Goal: Task Accomplishment & Management: Manage account settings

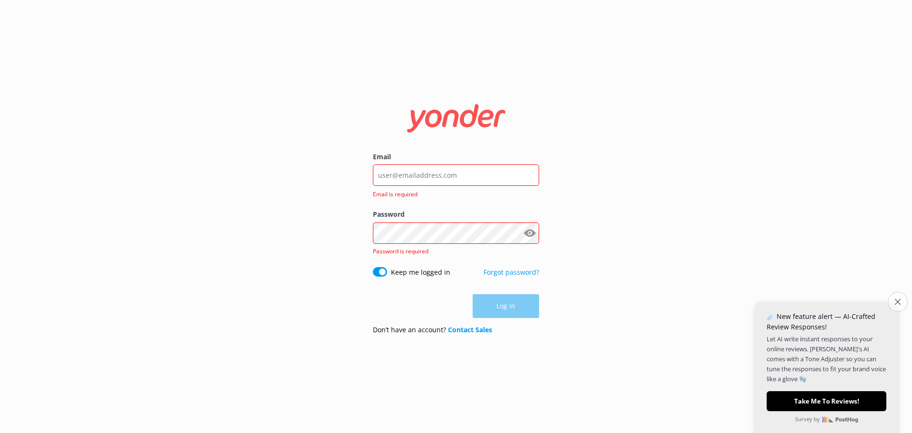
click at [896, 299] on icon "Close survey" at bounding box center [898, 301] width 6 height 6
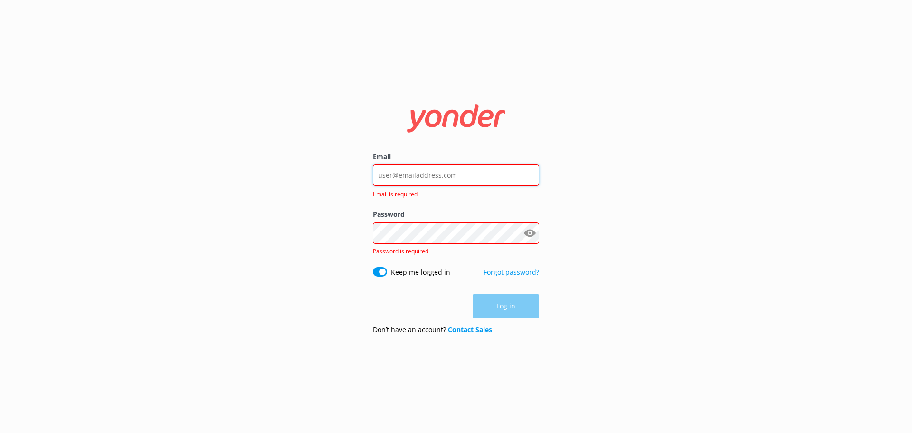
click at [441, 179] on input "Email" at bounding box center [456, 174] width 166 height 21
type input "[PERSON_NAME][EMAIL_ADDRESS][PERSON_NAME][DOMAIN_NAME]"
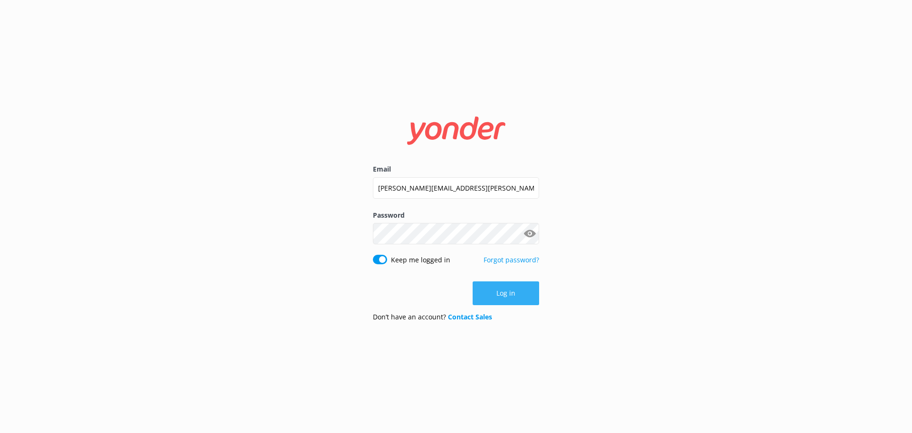
click at [506, 289] on button "Log in" at bounding box center [506, 293] width 67 height 24
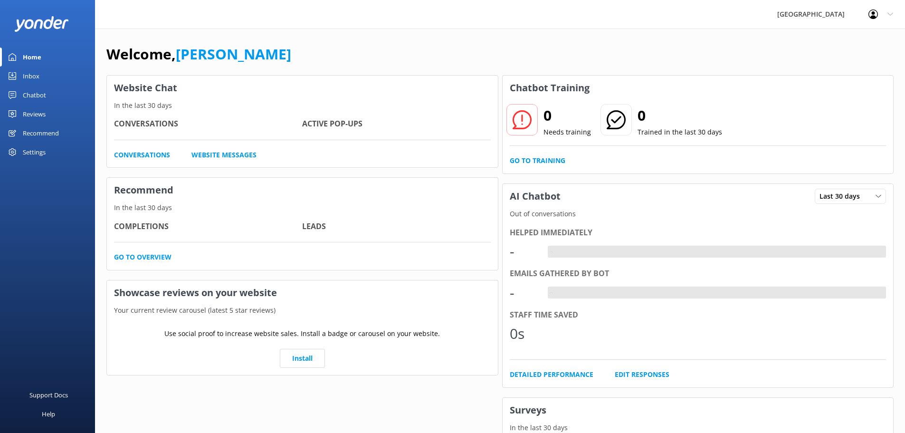
click at [25, 149] on div "Settings" at bounding box center [34, 152] width 23 height 19
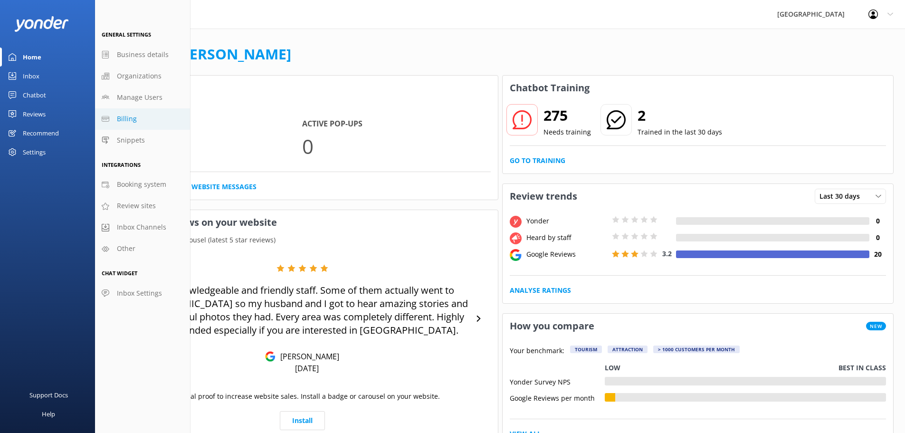
click at [132, 122] on span "Billing" at bounding box center [127, 119] width 20 height 10
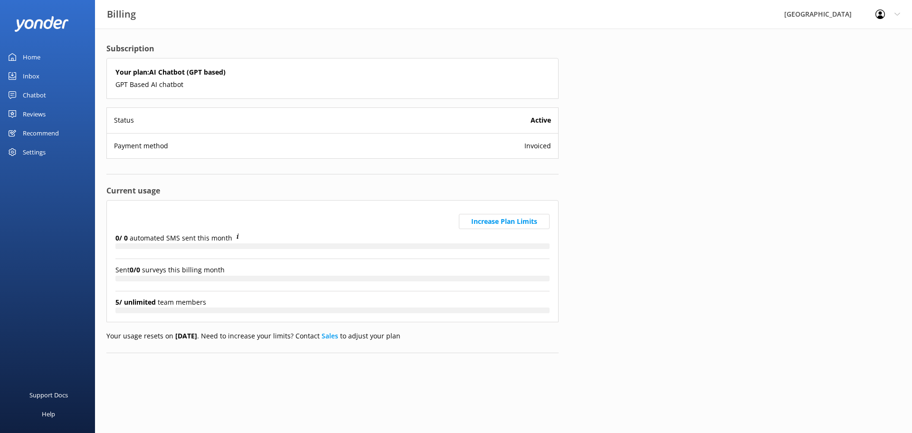
click at [156, 142] on p "Payment method" at bounding box center [141, 146] width 54 height 10
click at [30, 152] on div "Settings" at bounding box center [34, 152] width 23 height 19
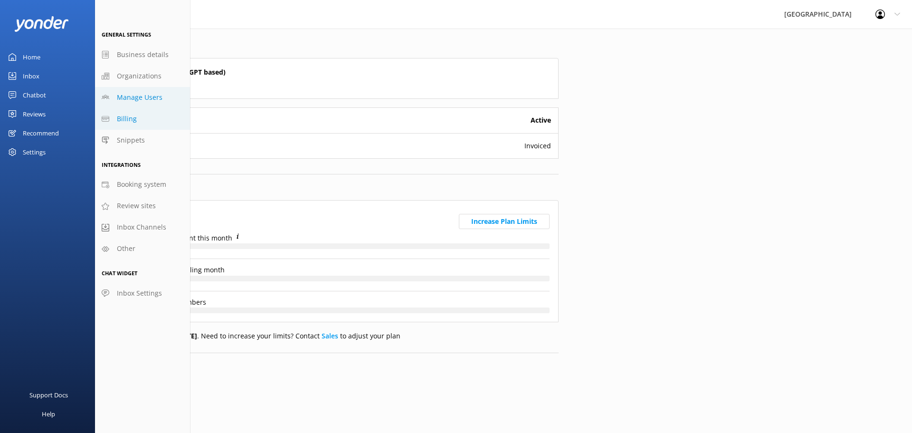
click at [130, 95] on span "Manage Users" at bounding box center [140, 97] width 46 height 10
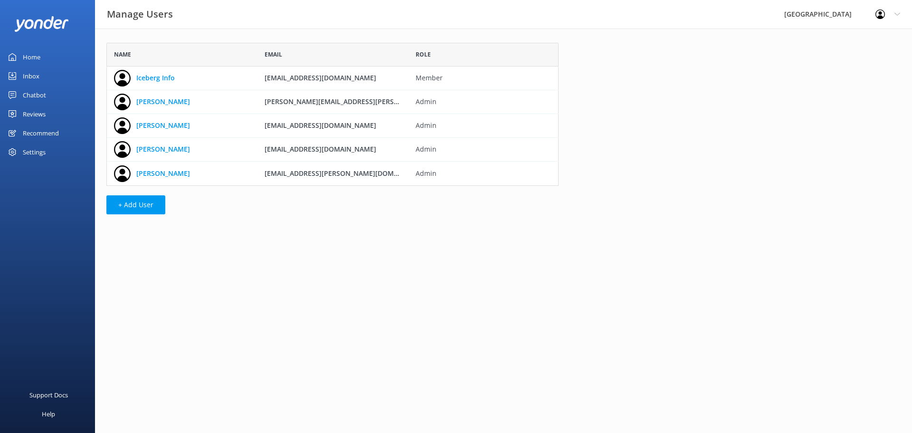
scroll to position [136, 445]
click at [20, 150] on div "Settings" at bounding box center [47, 152] width 95 height 19
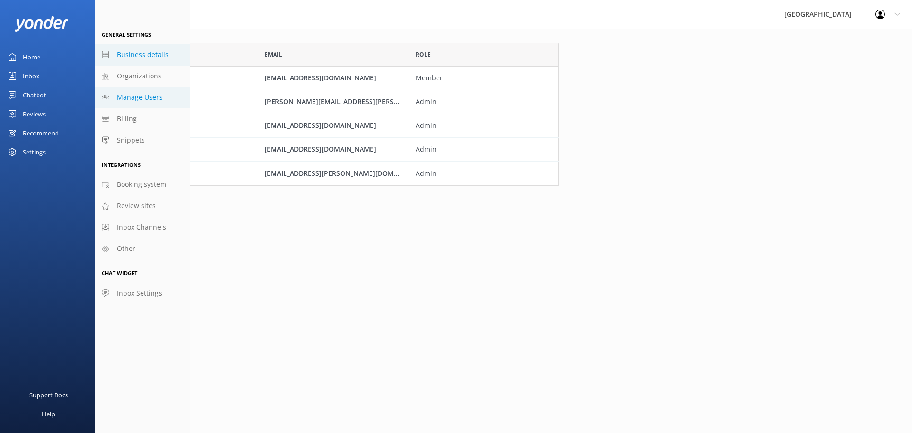
click at [129, 58] on span "Business details" at bounding box center [143, 54] width 52 height 10
select select "Pacific/[GEOGRAPHIC_DATA]"
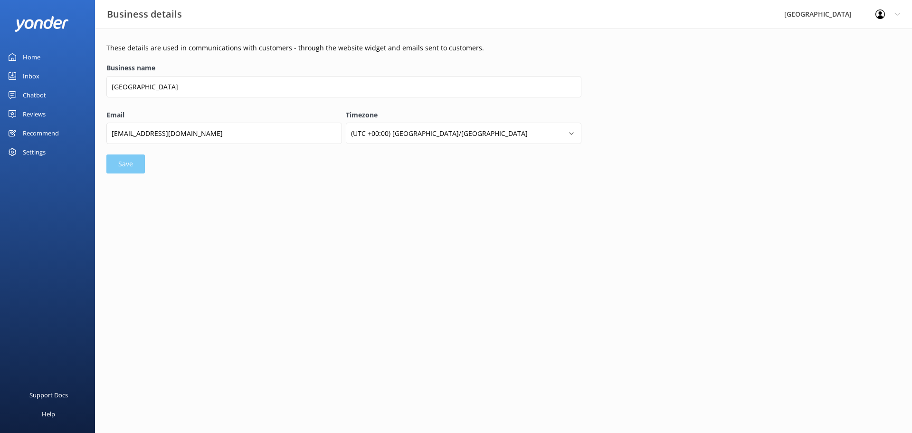
click at [39, 153] on div "Settings" at bounding box center [34, 152] width 23 height 19
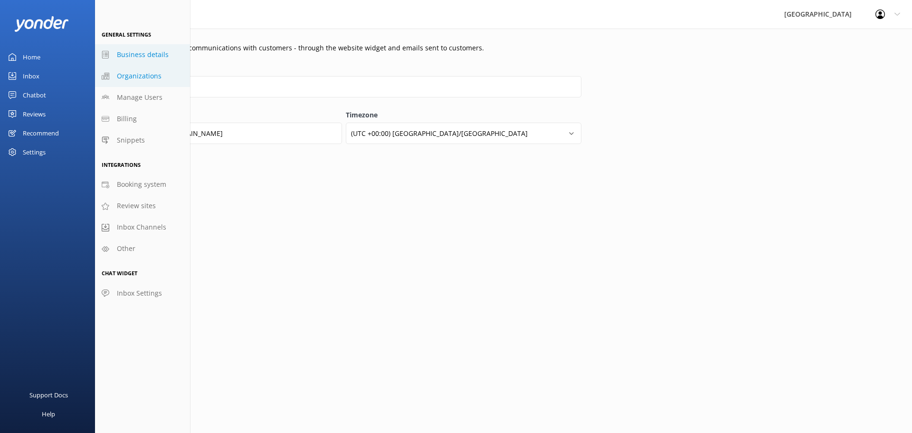
click at [139, 71] on span "Organizations" at bounding box center [139, 76] width 45 height 10
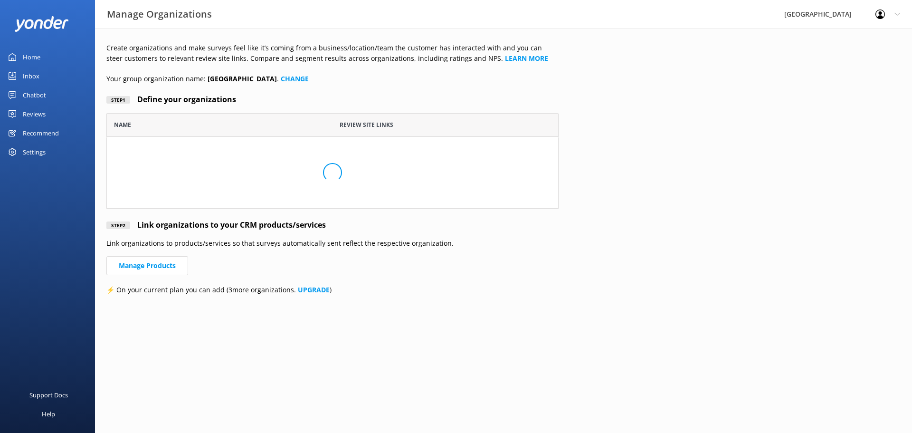
scroll to position [88, 445]
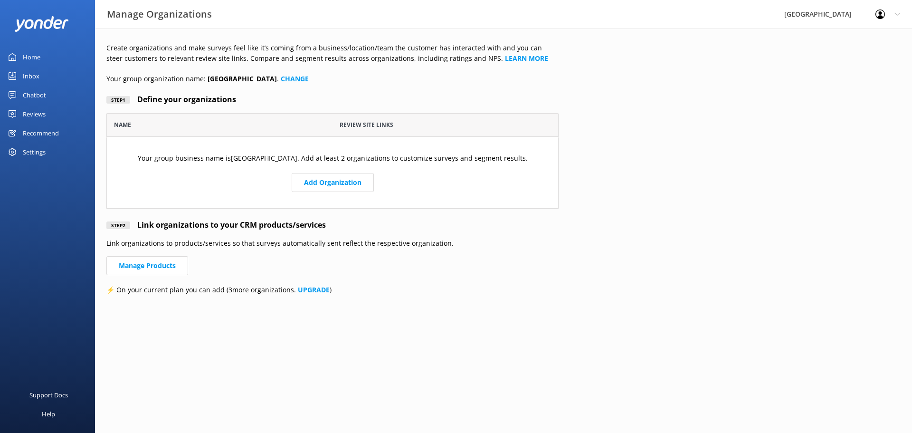
click at [29, 151] on div "Settings" at bounding box center [34, 152] width 23 height 19
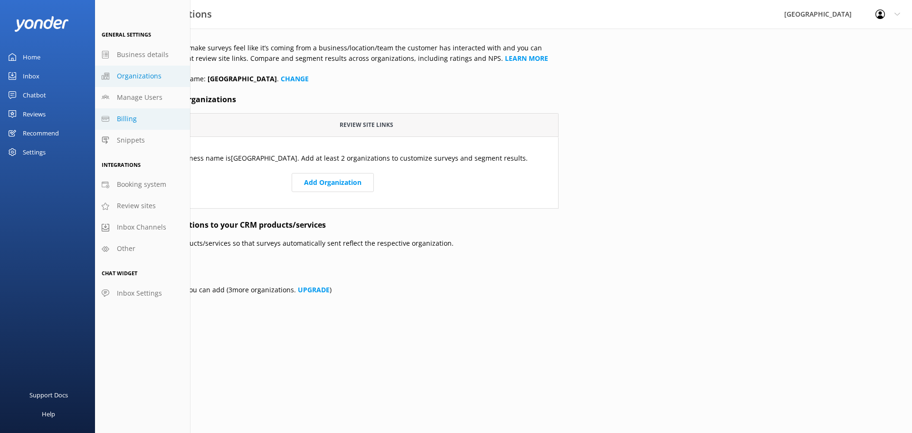
click at [125, 118] on span "Billing" at bounding box center [127, 119] width 20 height 10
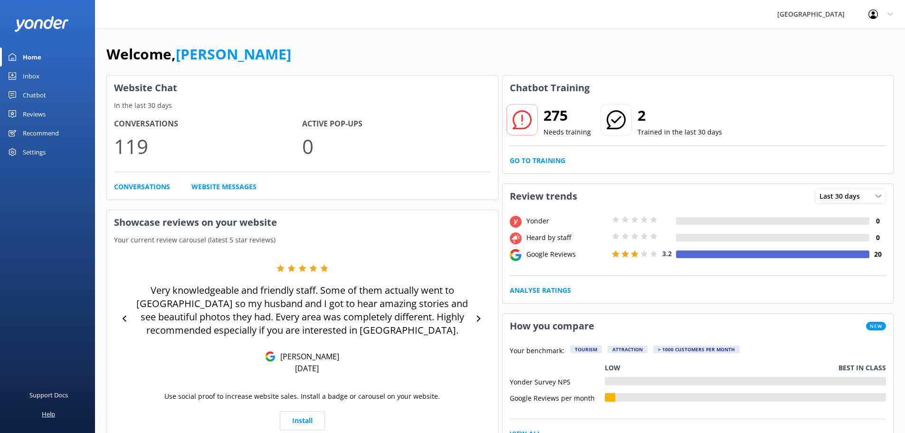
click at [47, 413] on div "Help" at bounding box center [48, 413] width 13 height 19
click at [892, 15] on icon at bounding box center [891, 14] width 6 height 6
click at [848, 37] on link "Profile Settings" at bounding box center [858, 41] width 95 height 24
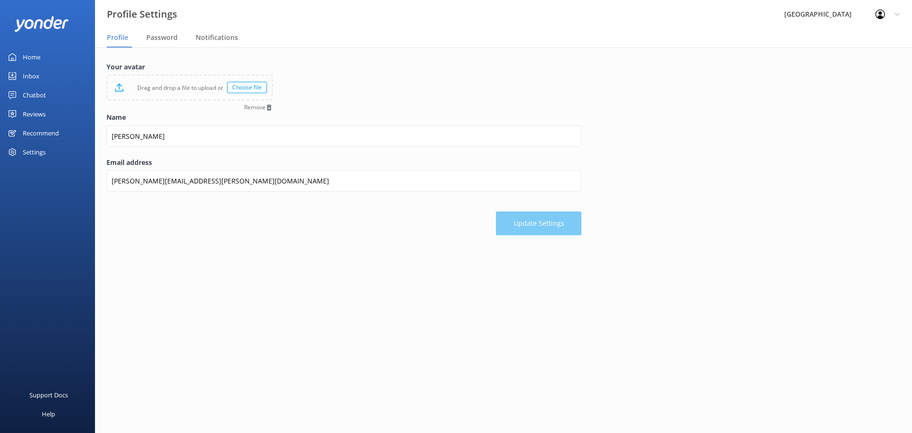
click at [40, 94] on div "Chatbot" at bounding box center [34, 95] width 23 height 19
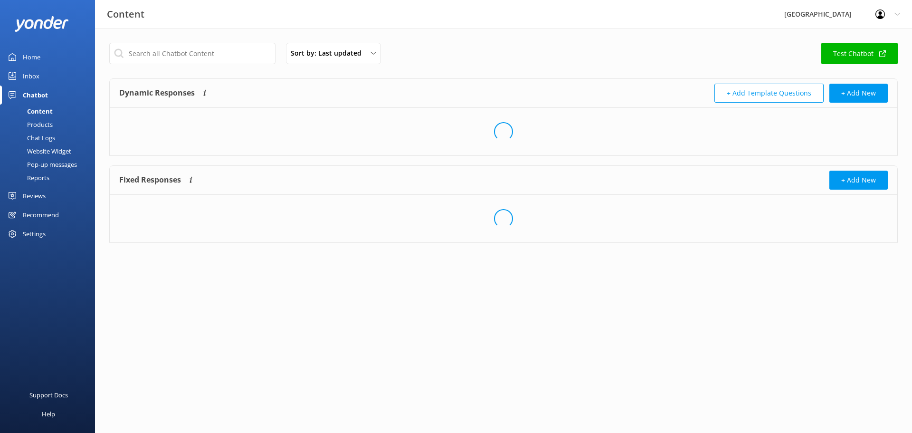
click at [33, 115] on div "Content" at bounding box center [29, 111] width 47 height 13
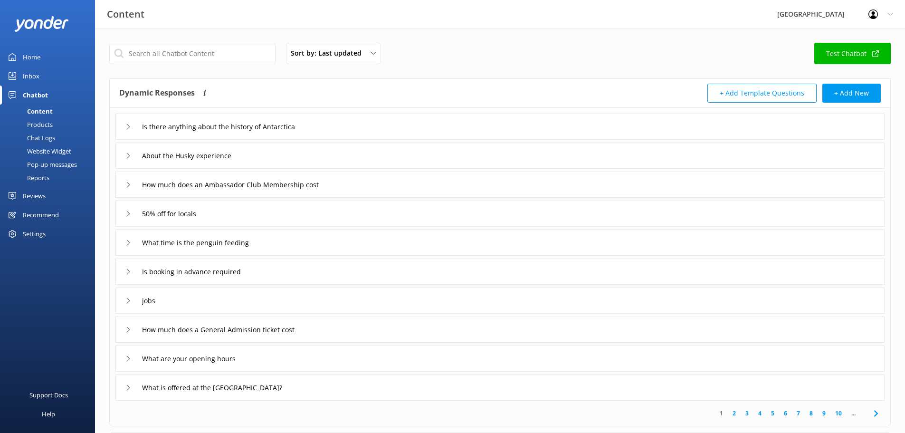
click at [35, 95] on div "Chatbot" at bounding box center [35, 95] width 25 height 19
click at [30, 231] on div "Settings" at bounding box center [34, 233] width 23 height 19
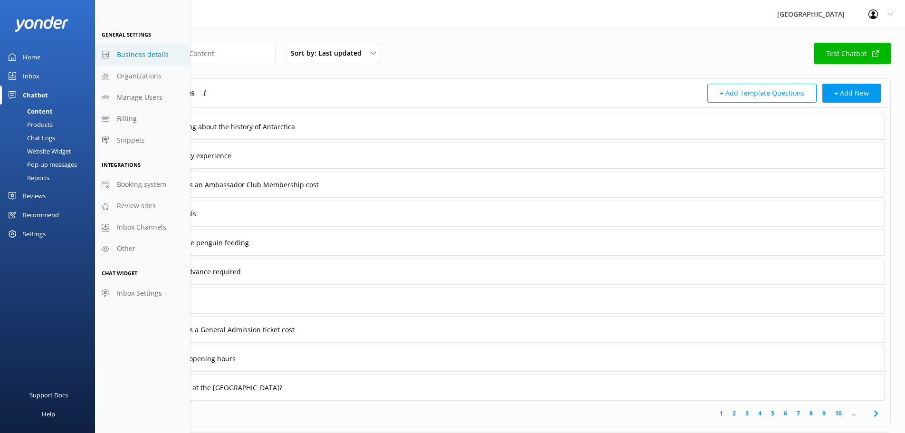
click at [137, 57] on span "Business details" at bounding box center [143, 54] width 52 height 10
select select "Pacific/[GEOGRAPHIC_DATA]"
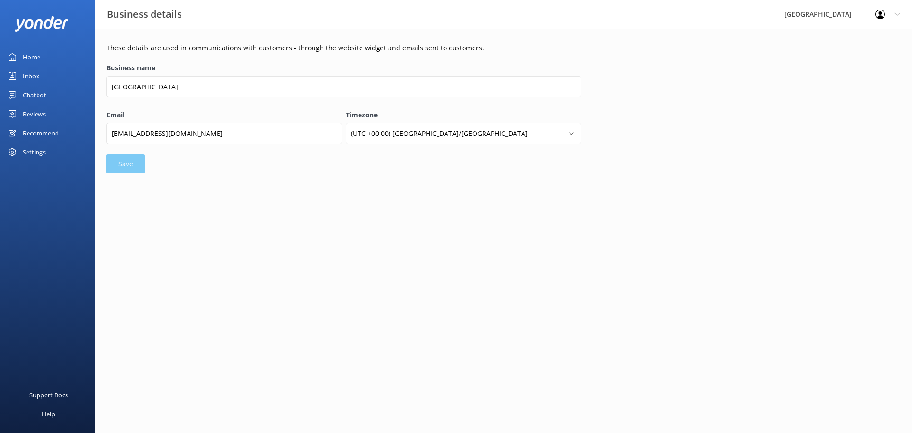
click at [35, 146] on div "Settings" at bounding box center [34, 152] width 23 height 19
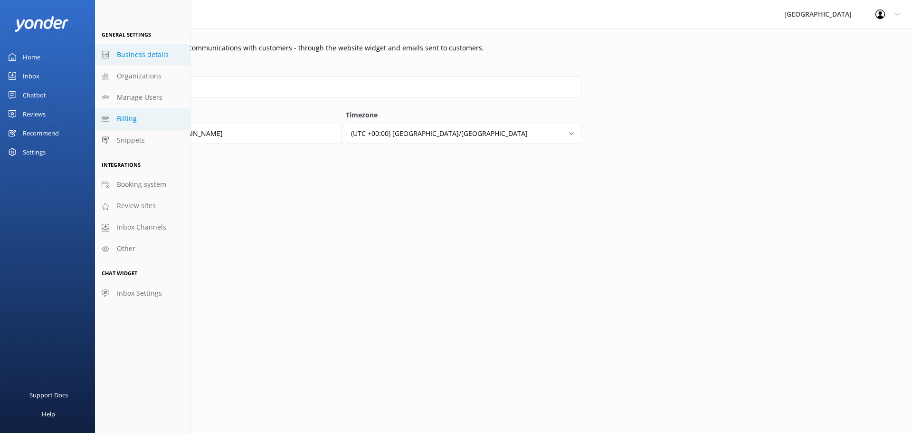
click at [125, 117] on span "Billing" at bounding box center [127, 119] width 20 height 10
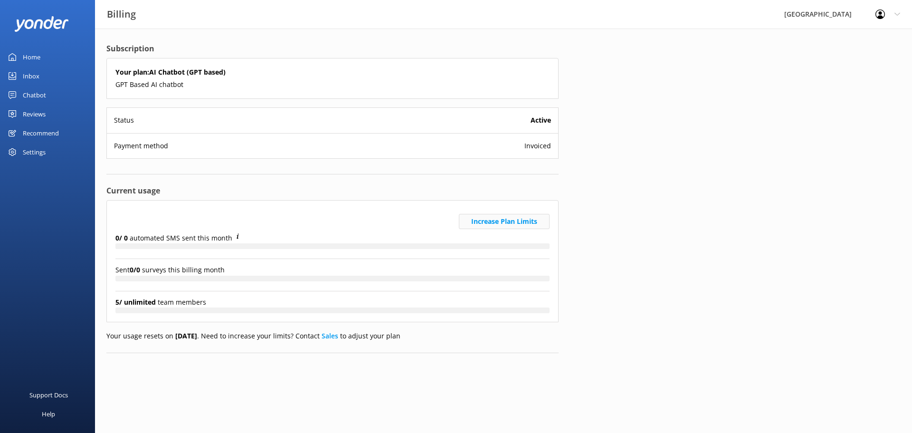
click at [488, 222] on button "Increase Plan Limits" at bounding box center [504, 221] width 91 height 15
click at [544, 124] on b "Active" at bounding box center [541, 120] width 20 height 10
click at [207, 119] on div "Status Active" at bounding box center [332, 120] width 451 height 25
click at [31, 132] on div "Recommend" at bounding box center [41, 133] width 36 height 19
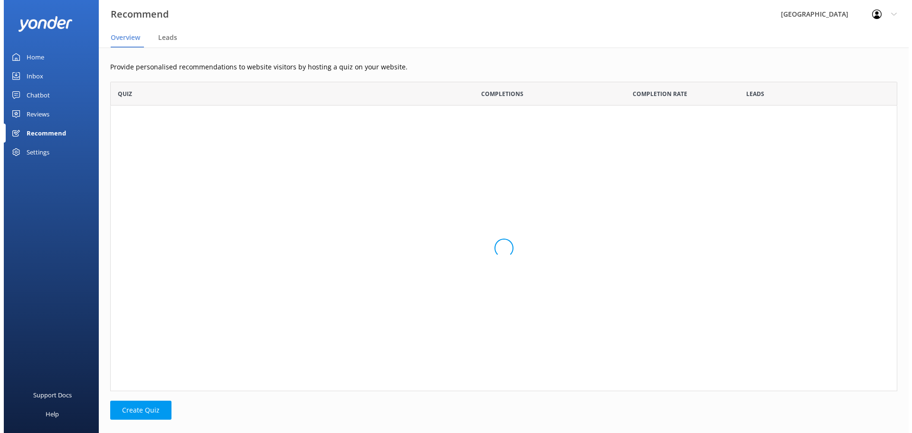
scroll to position [302, 780]
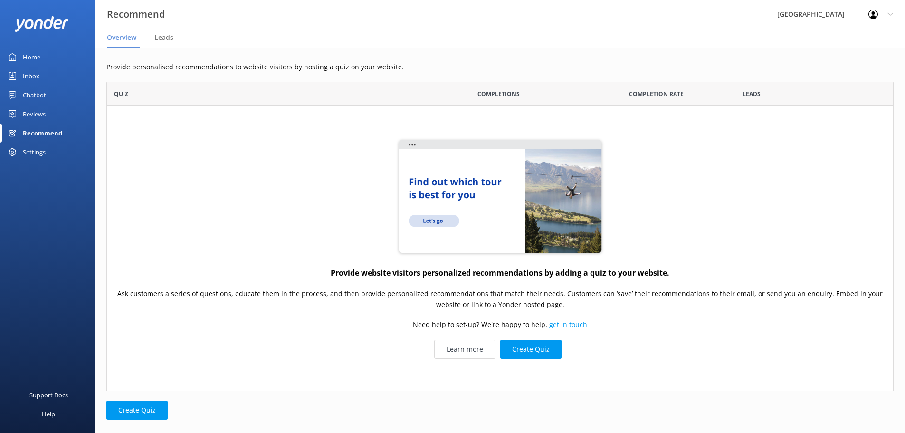
click at [31, 153] on div "Settings" at bounding box center [34, 152] width 23 height 19
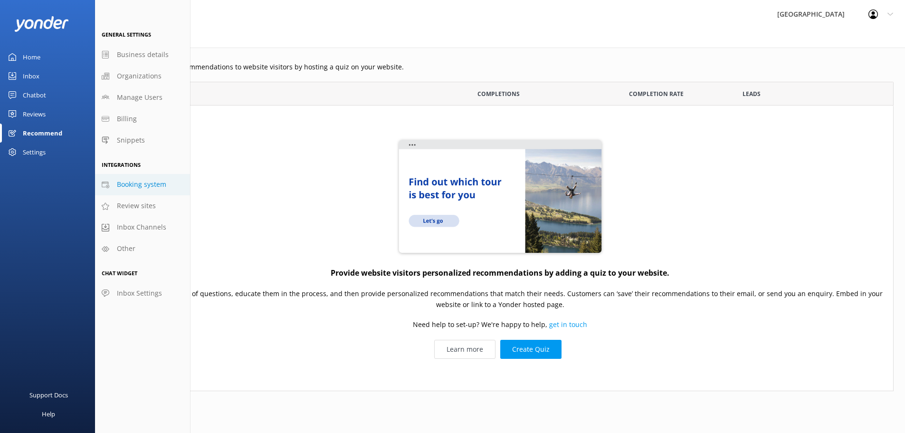
click at [124, 183] on span "Booking system" at bounding box center [141, 184] width 49 height 10
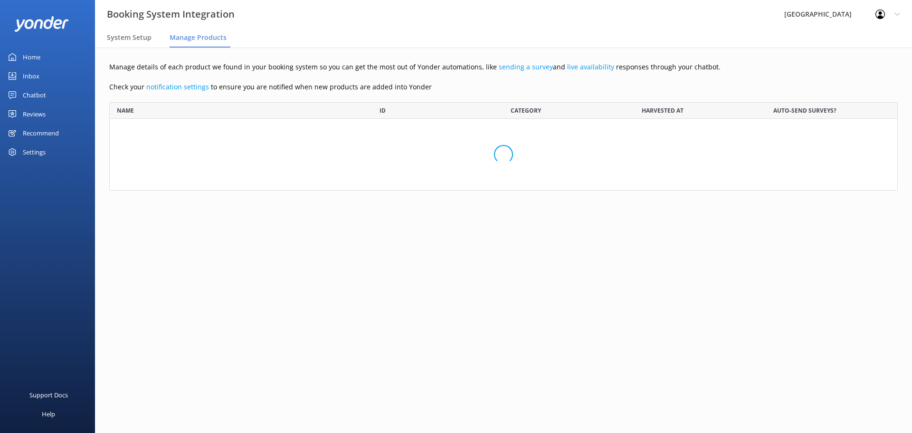
scroll to position [81, 782]
click at [128, 34] on span "System Setup" at bounding box center [129, 38] width 45 height 10
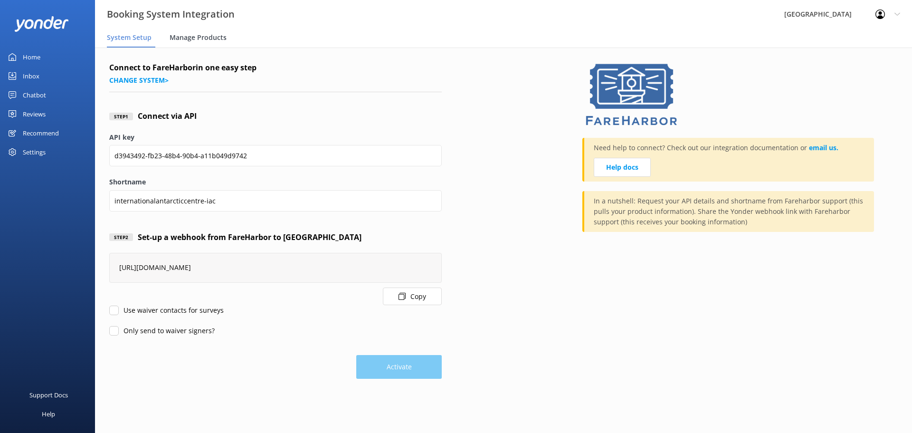
click at [189, 35] on span "Manage Products" at bounding box center [198, 38] width 57 height 10
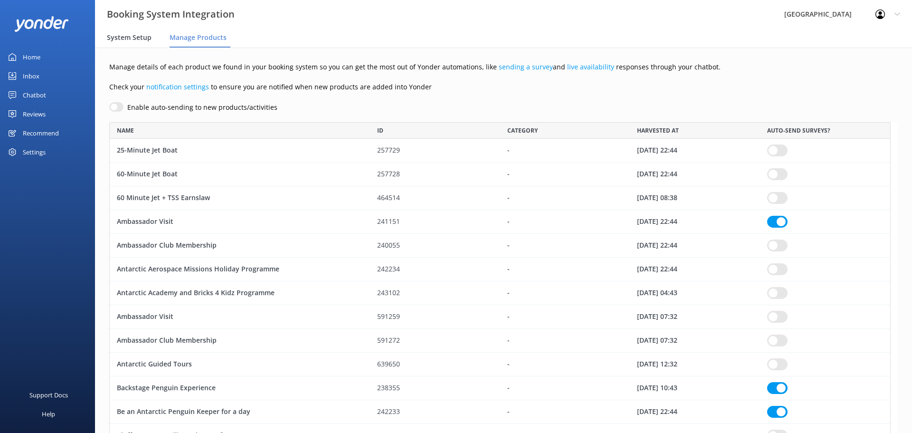
scroll to position [3313, 775]
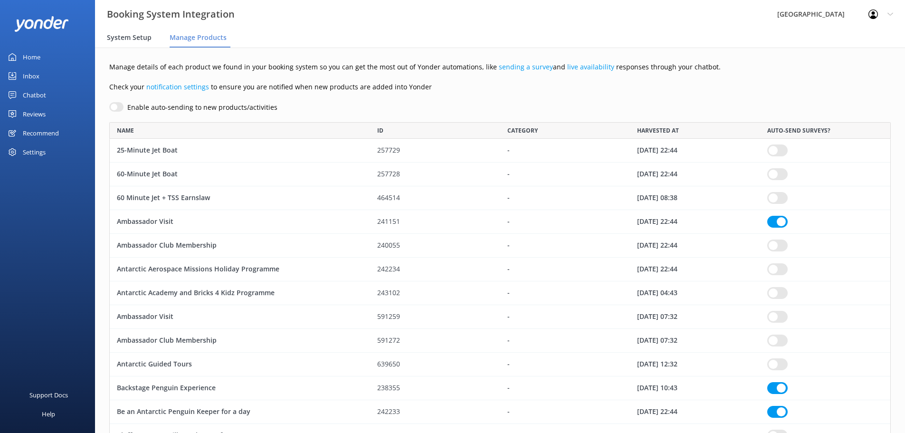
click at [135, 37] on span "System Setup" at bounding box center [129, 38] width 45 height 10
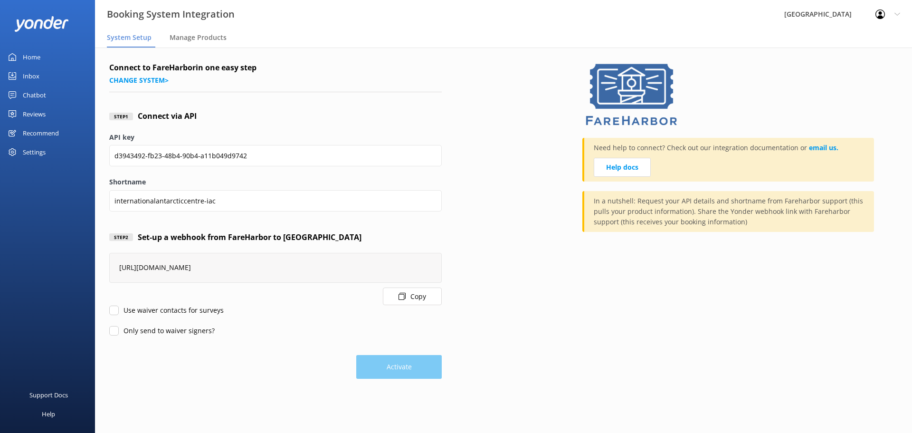
click at [40, 153] on div "Settings" at bounding box center [34, 152] width 23 height 19
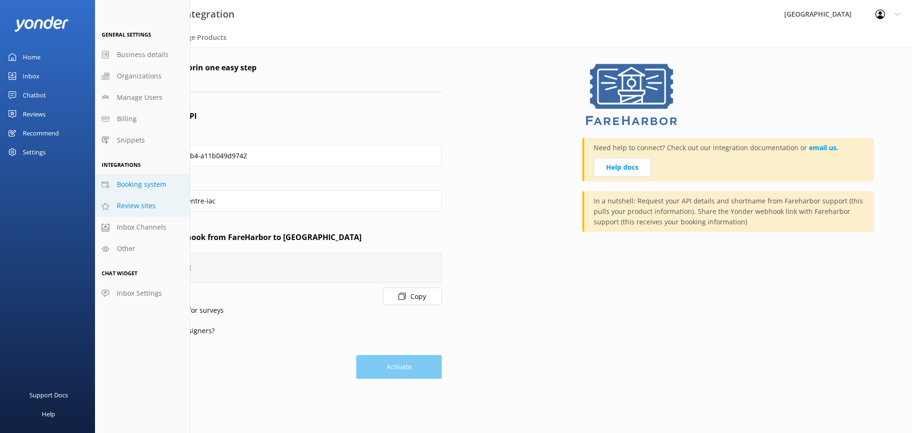
click at [127, 208] on span "Review sites" at bounding box center [136, 206] width 39 height 10
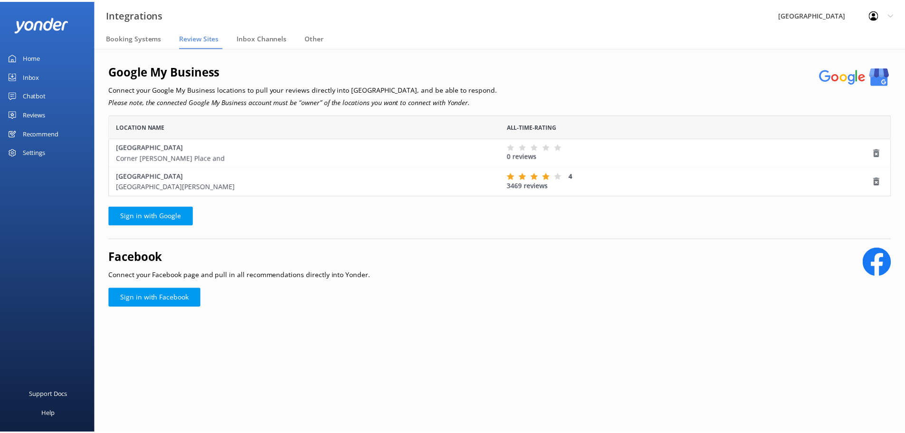
scroll to position [74, 782]
click at [29, 150] on div "Settings" at bounding box center [34, 152] width 23 height 19
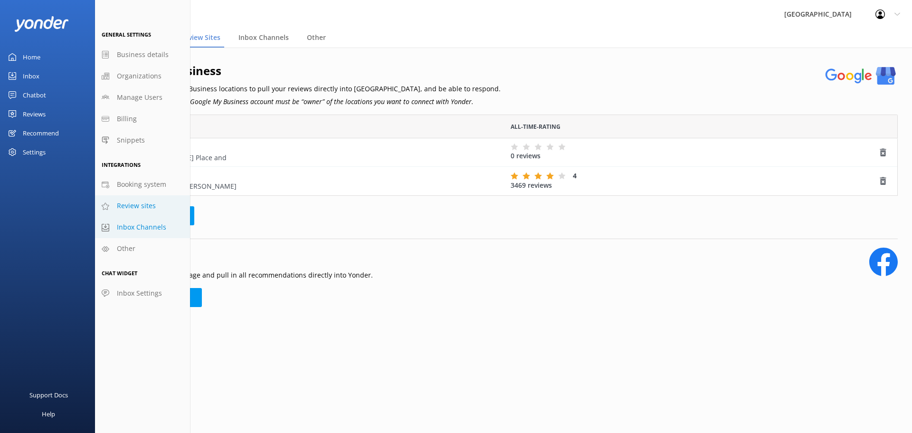
click at [125, 229] on span "Inbox Channels" at bounding box center [141, 227] width 49 height 10
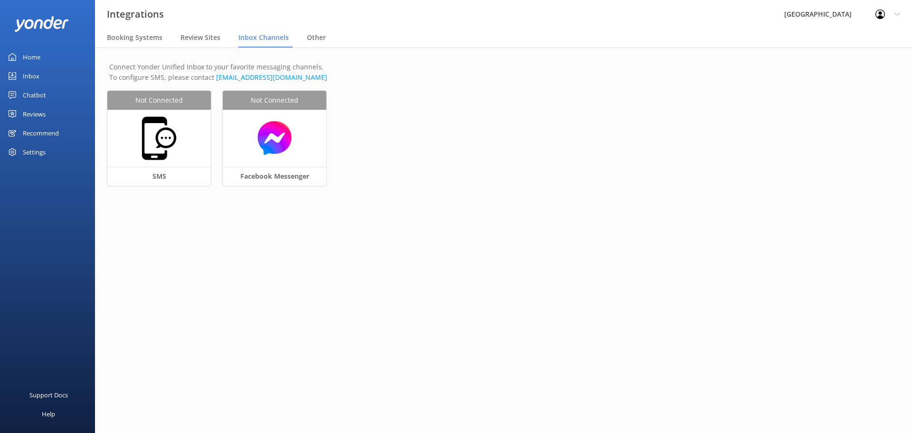
click at [38, 150] on div "Settings" at bounding box center [34, 152] width 23 height 19
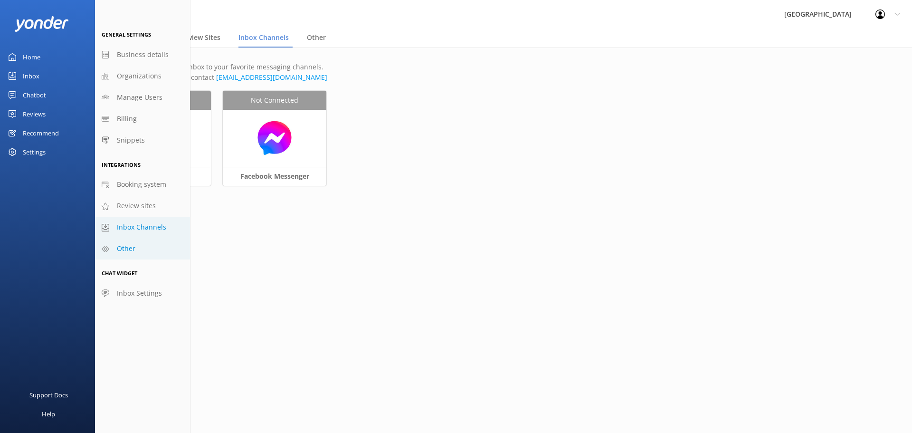
click at [135, 245] on link "Other" at bounding box center [142, 248] width 95 height 21
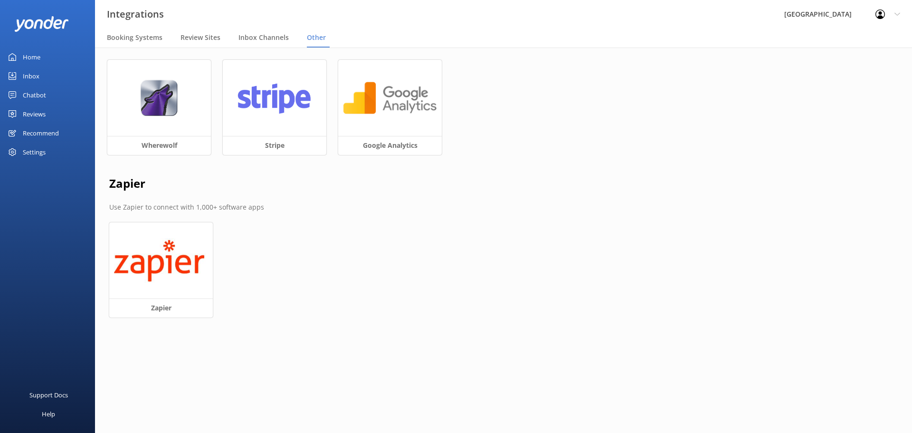
click at [22, 148] on div "Settings" at bounding box center [47, 152] width 95 height 19
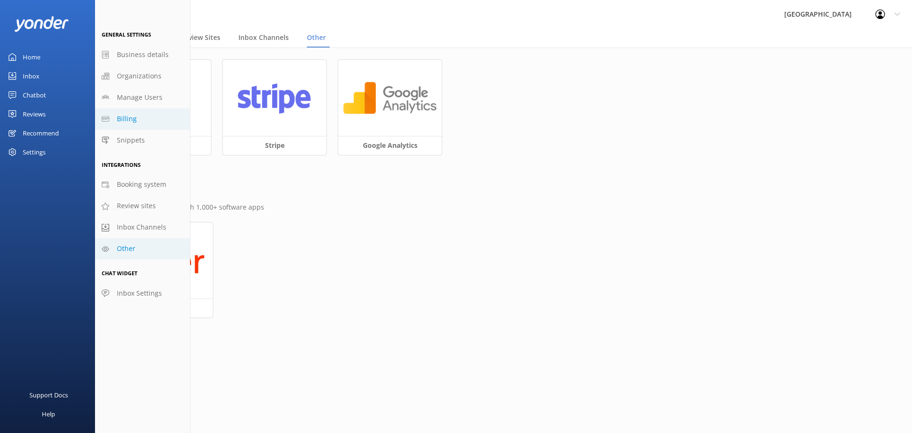
click at [129, 123] on span "Billing" at bounding box center [127, 119] width 20 height 10
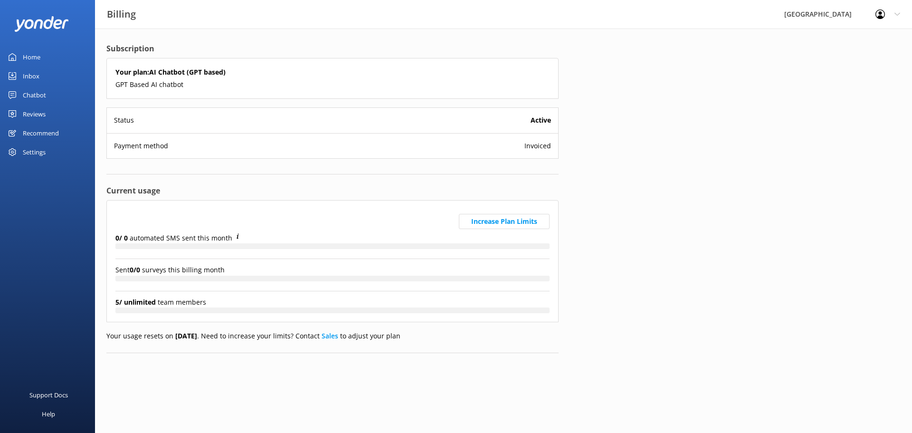
click at [173, 75] on h5 "Your plan: AI Chatbot (GPT based)" at bounding box center [332, 72] width 434 height 10
click at [175, 69] on h5 "Your plan: AI Chatbot (GPT based)" at bounding box center [332, 72] width 434 height 10
click at [154, 88] on p "GPT Based AI chatbot" at bounding box center [332, 84] width 434 height 10
click at [117, 120] on p "Status" at bounding box center [124, 120] width 20 height 10
click at [212, 125] on div "Status Active" at bounding box center [332, 120] width 451 height 25
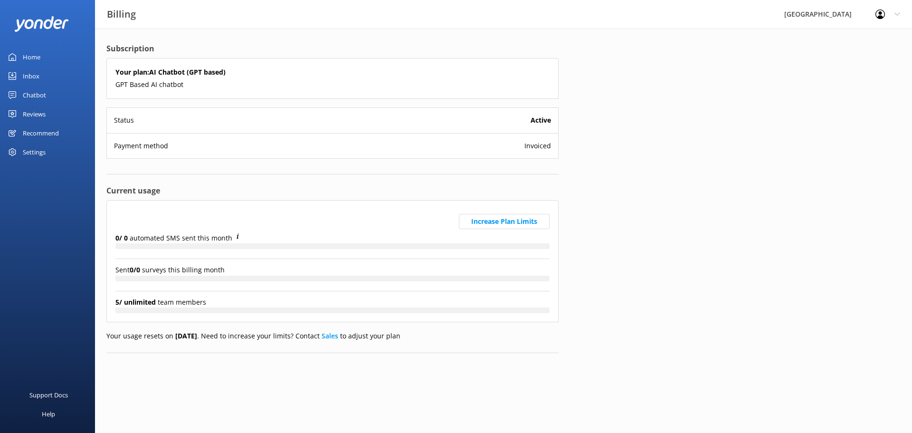
click at [535, 126] on div "Status Active" at bounding box center [332, 120] width 451 height 25
click at [158, 145] on p "Payment method" at bounding box center [141, 146] width 54 height 10
click at [28, 109] on div "Reviews" at bounding box center [34, 114] width 23 height 19
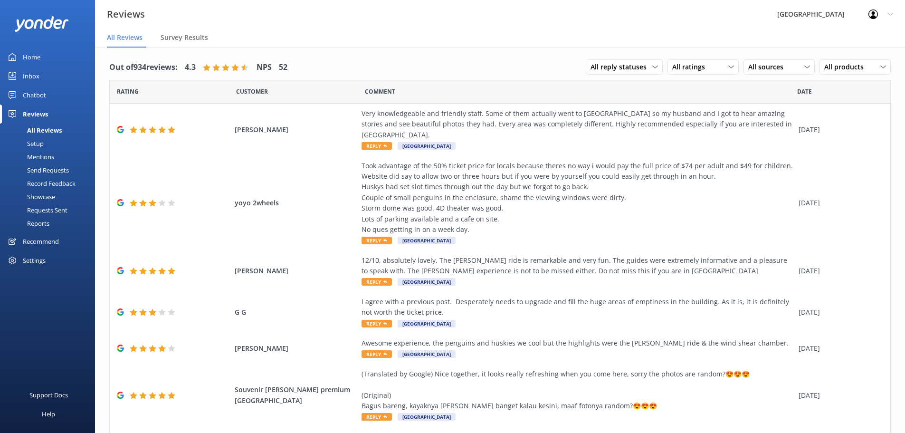
scroll to position [1, 0]
click at [33, 113] on div "Reviews" at bounding box center [35, 114] width 25 height 19
click at [22, 241] on link "Recommend" at bounding box center [47, 241] width 95 height 19
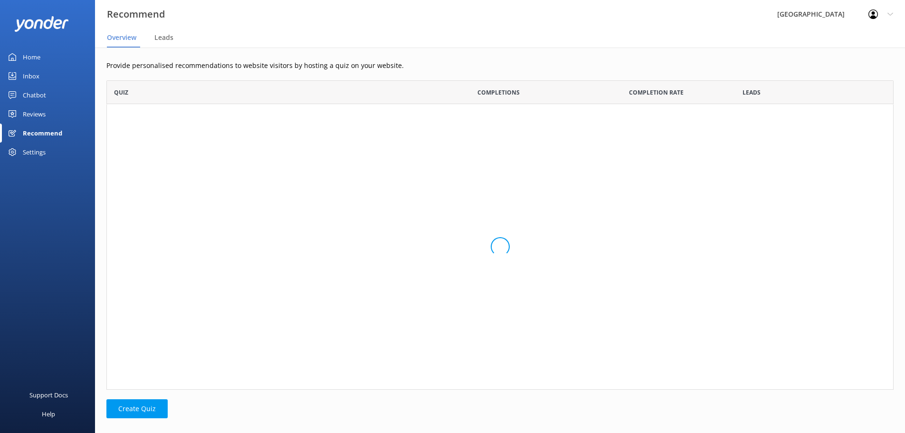
scroll to position [302, 780]
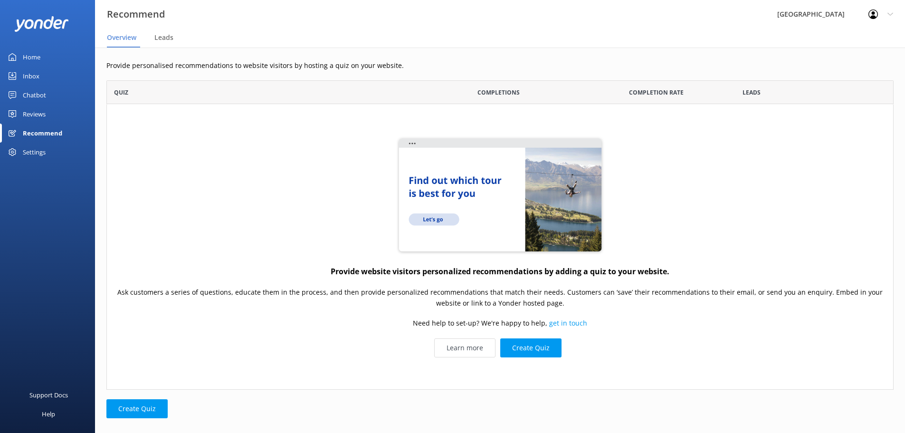
click at [32, 156] on div "Settings" at bounding box center [34, 152] width 23 height 19
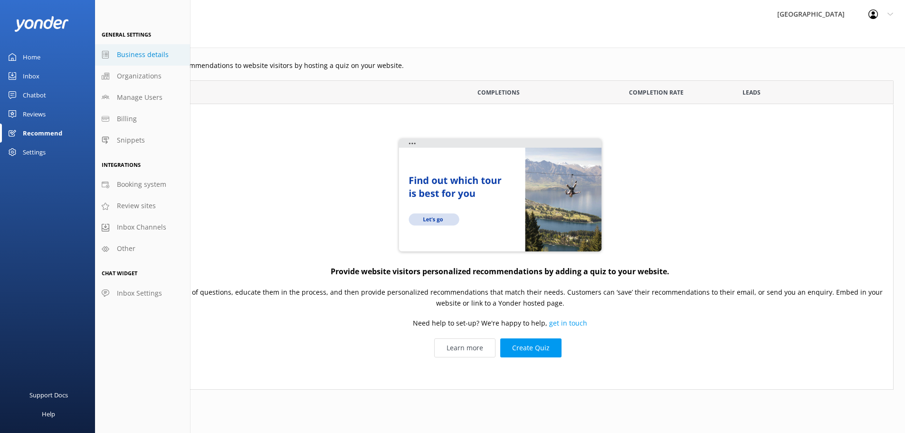
click at [137, 61] on link "Business details" at bounding box center [142, 54] width 95 height 21
select select "Pacific/[GEOGRAPHIC_DATA]"
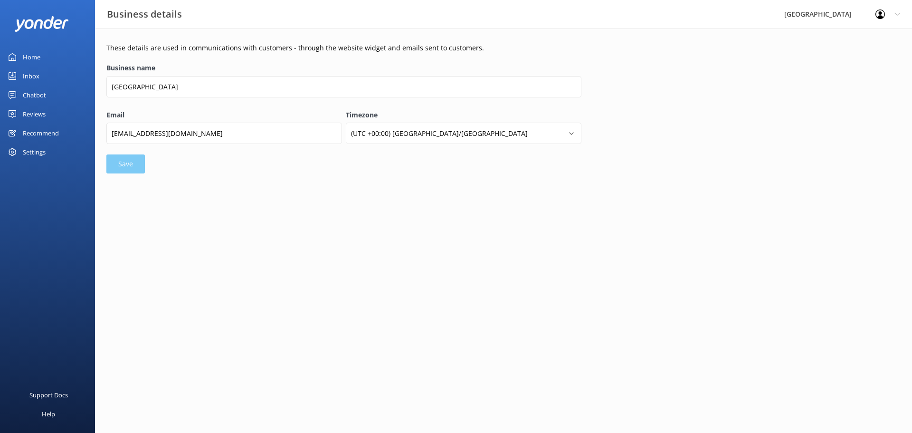
click at [33, 145] on div "Settings" at bounding box center [34, 152] width 23 height 19
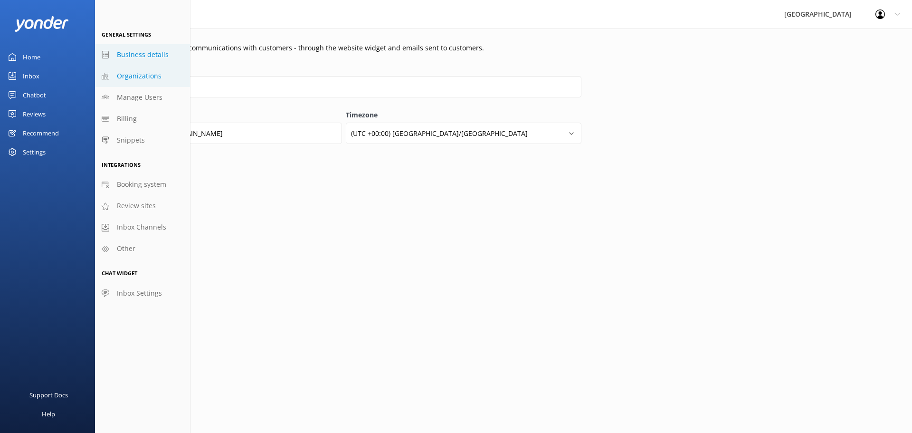
click at [125, 74] on span "Organizations" at bounding box center [139, 76] width 45 height 10
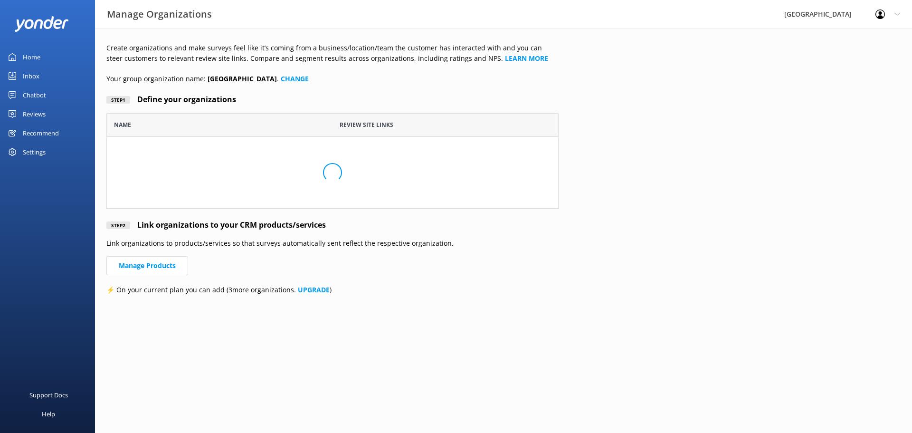
scroll to position [88, 445]
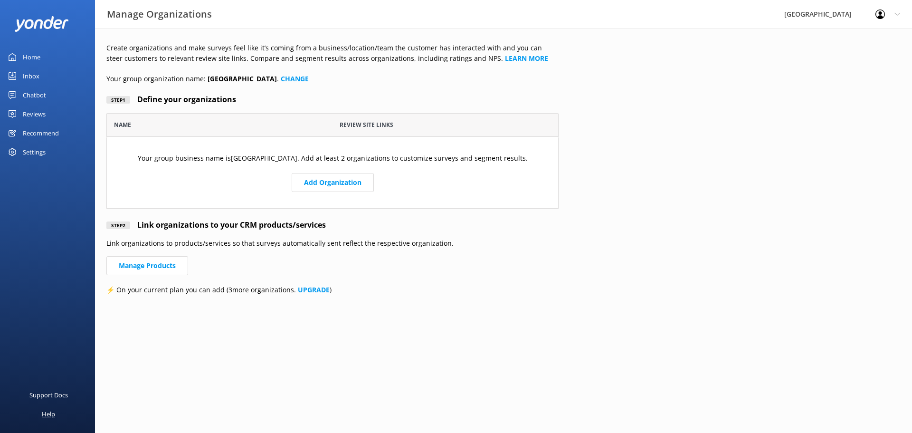
click at [49, 413] on div "Help" at bounding box center [48, 413] width 13 height 19
click at [28, 153] on div "Settings" at bounding box center [34, 152] width 23 height 19
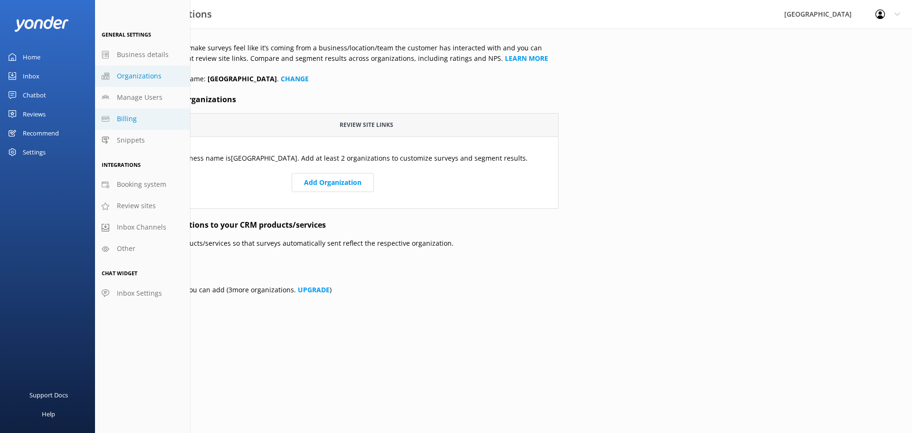
click at [130, 117] on span "Billing" at bounding box center [127, 119] width 20 height 10
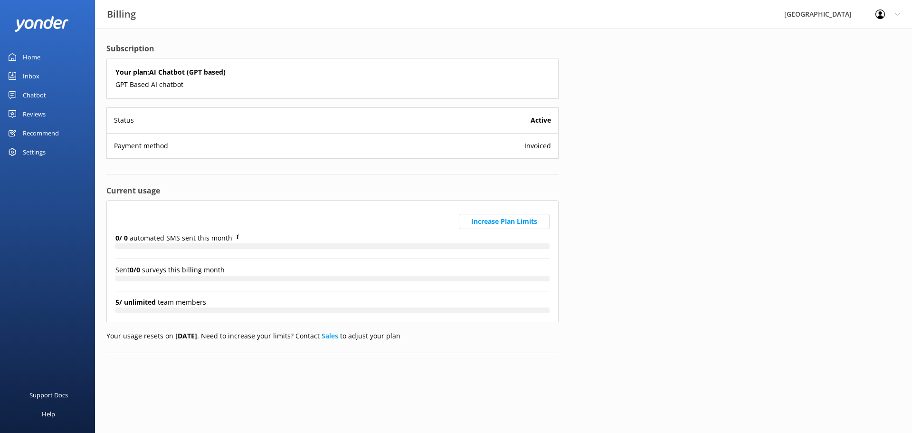
click at [23, 55] on div "Home" at bounding box center [32, 57] width 18 height 19
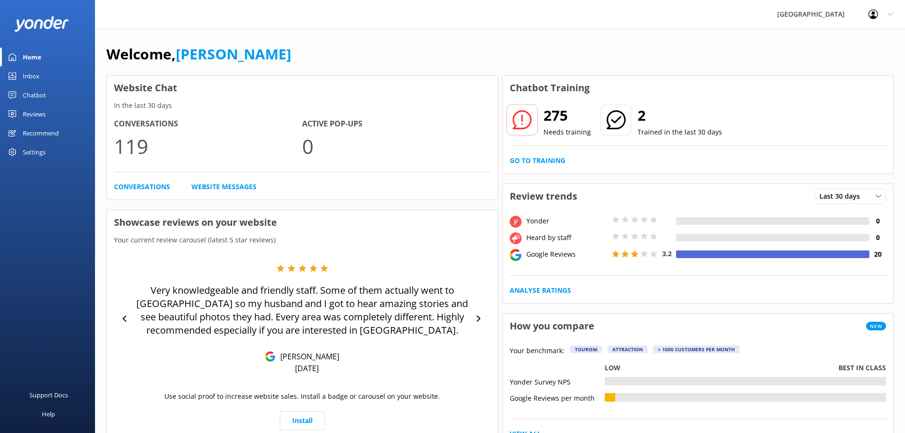
click at [887, 15] on div "Profile Settings Logout" at bounding box center [881, 14] width 48 height 29
click at [767, 13] on div "[GEOGRAPHIC_DATA]" at bounding box center [811, 14] width 91 height 29
click at [50, 398] on div "Support Docs" at bounding box center [48, 394] width 38 height 19
click at [598, 55] on div "Welcome, Kate Baxter" at bounding box center [499, 59] width 787 height 32
click at [37, 146] on div "Settings" at bounding box center [34, 152] width 23 height 19
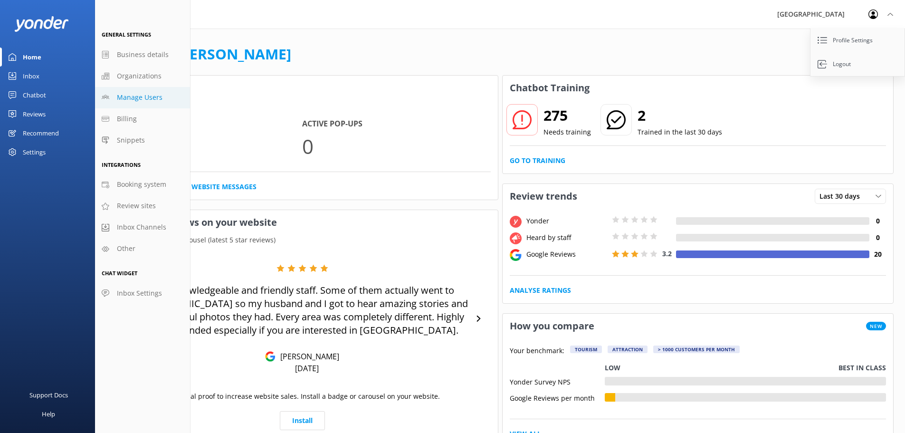
click at [133, 93] on span "Manage Users" at bounding box center [140, 97] width 46 height 10
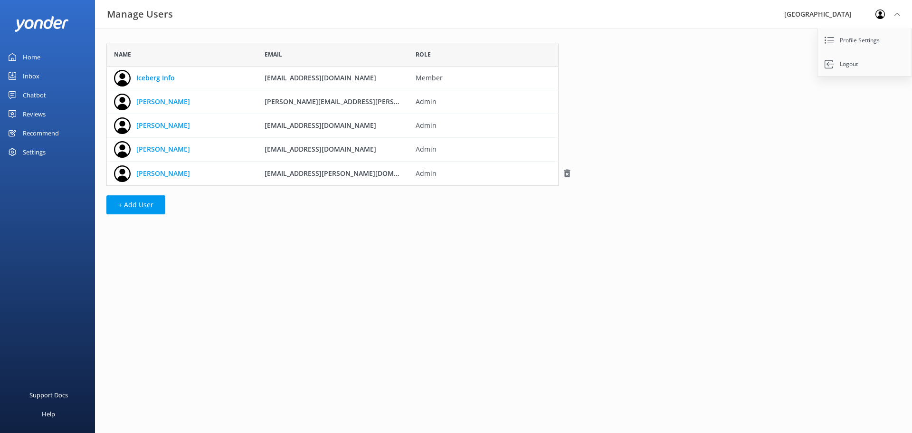
scroll to position [136, 445]
click at [41, 151] on div "Settings" at bounding box center [34, 152] width 23 height 19
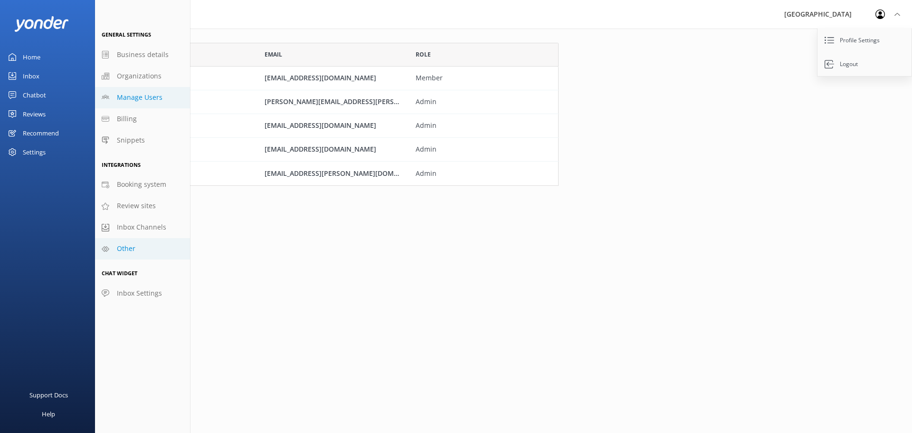
click at [110, 245] on link "Other" at bounding box center [142, 248] width 95 height 21
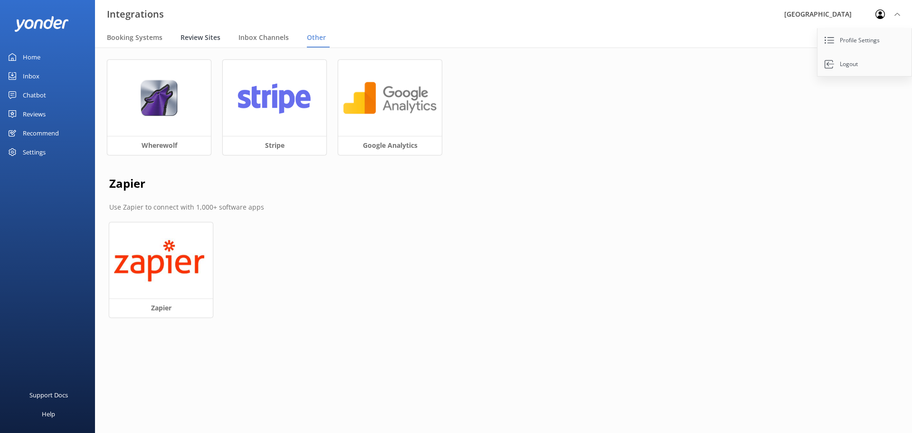
click at [200, 34] on span "Review Sites" at bounding box center [201, 38] width 40 height 10
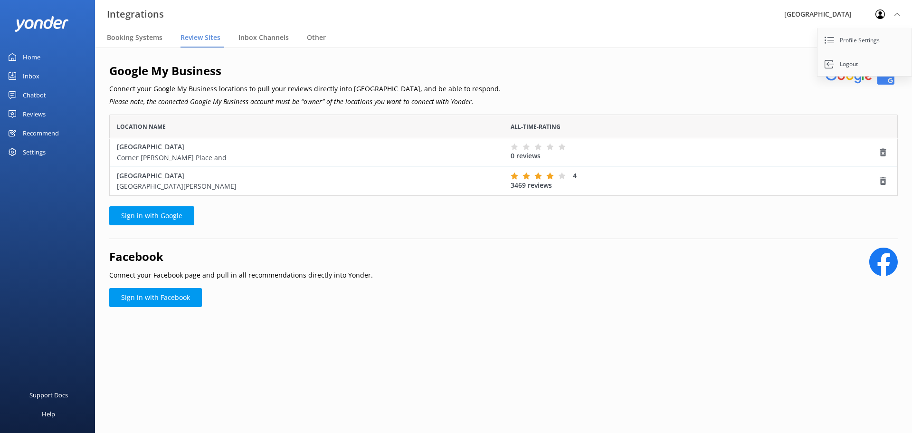
scroll to position [74, 782]
click at [261, 38] on span "Inbox Channels" at bounding box center [264, 38] width 50 height 10
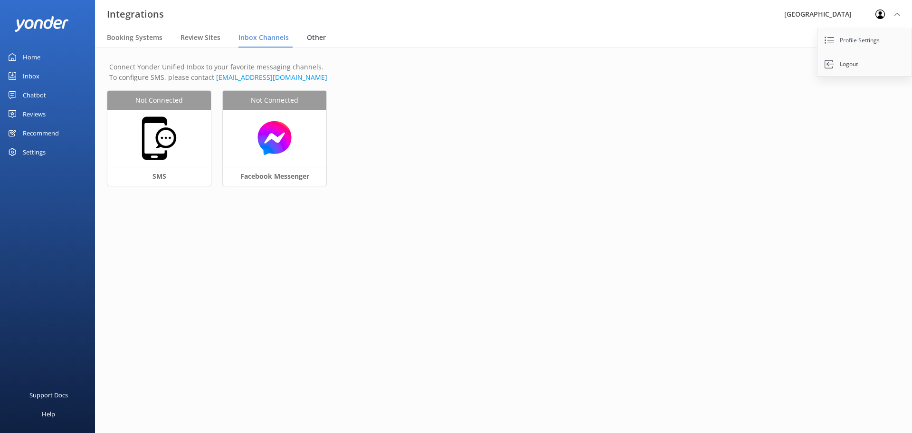
click at [327, 35] on div "Other" at bounding box center [318, 38] width 23 height 19
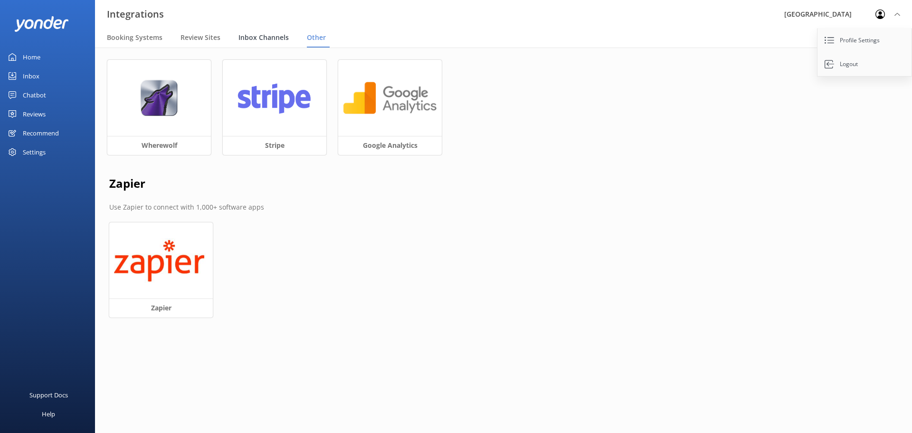
click at [245, 38] on span "Inbox Channels" at bounding box center [264, 38] width 50 height 10
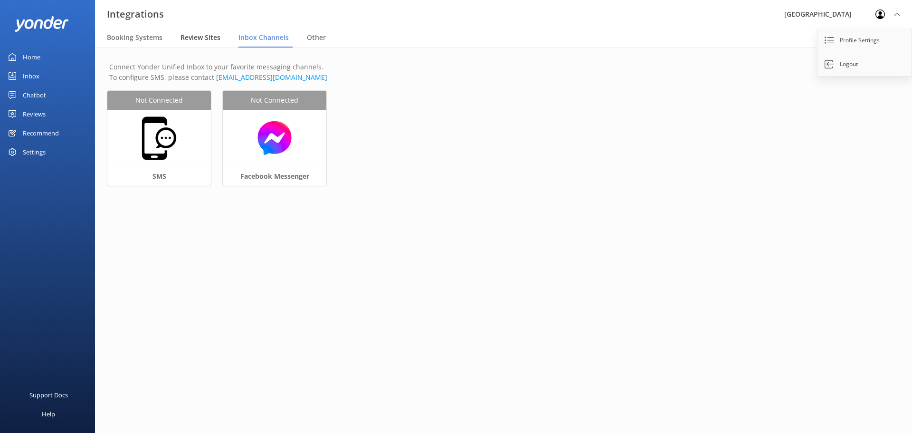
click at [198, 36] on span "Review Sites" at bounding box center [201, 38] width 40 height 10
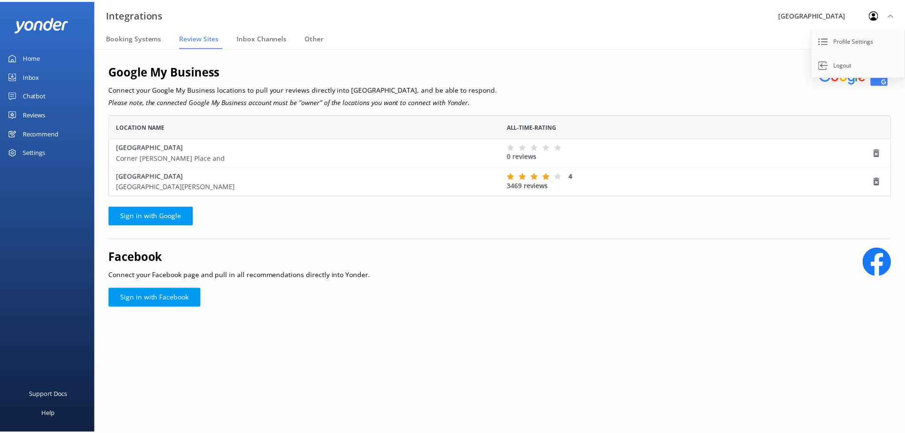
scroll to position [74, 782]
click at [127, 36] on span "Booking Systems" at bounding box center [135, 38] width 56 height 10
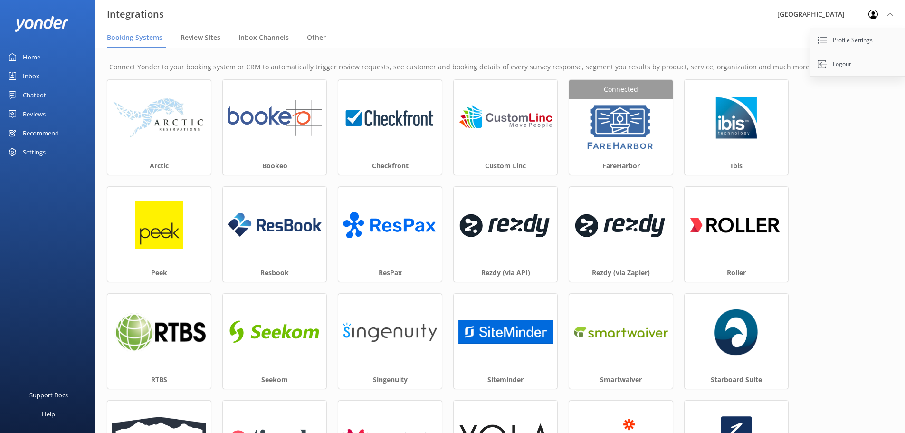
click at [34, 137] on div "Recommend" at bounding box center [41, 133] width 36 height 19
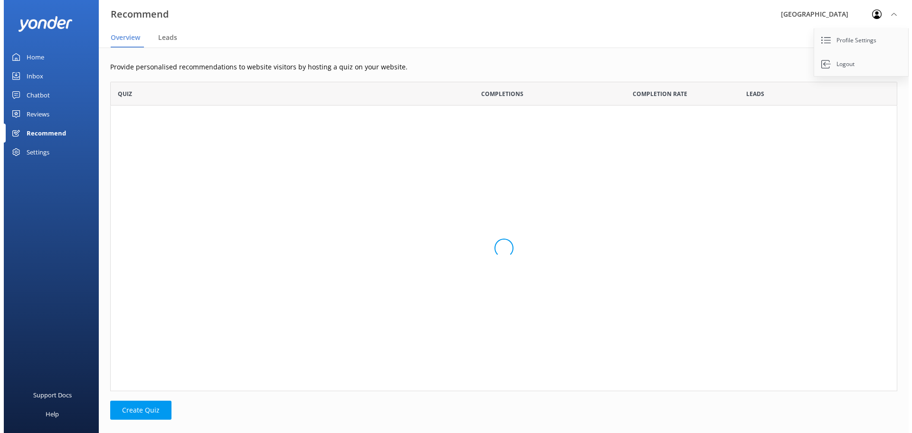
scroll to position [302, 780]
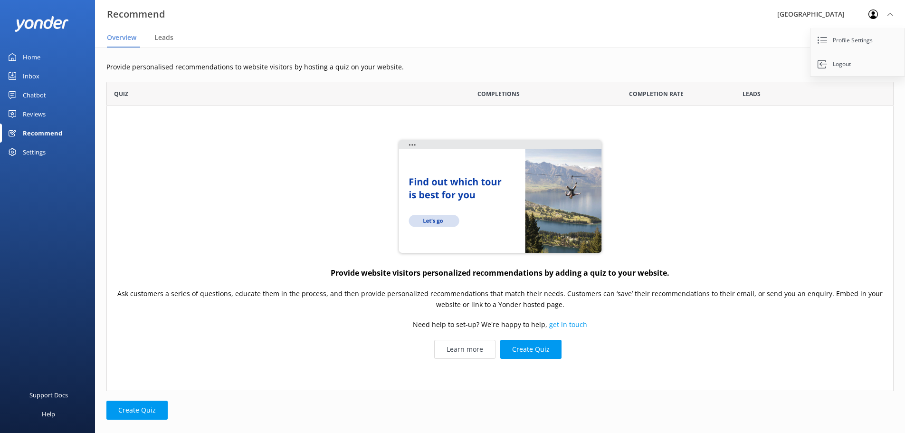
click at [33, 113] on div "Reviews" at bounding box center [34, 114] width 23 height 19
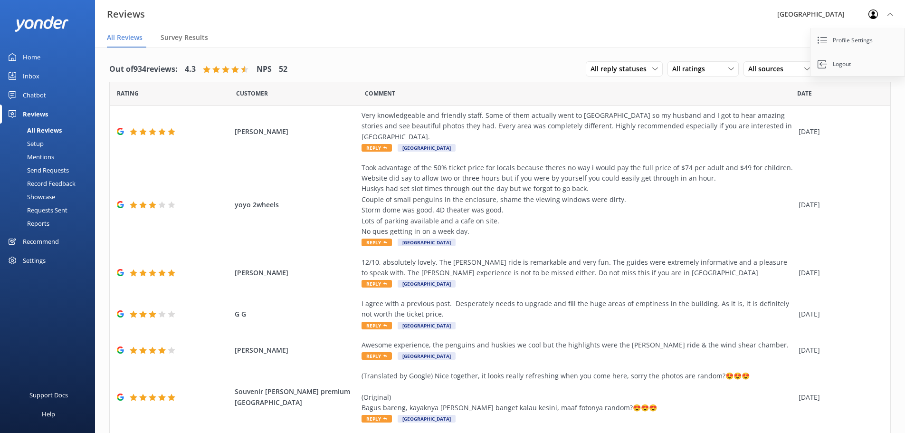
click at [33, 94] on div "Chatbot" at bounding box center [34, 95] width 23 height 19
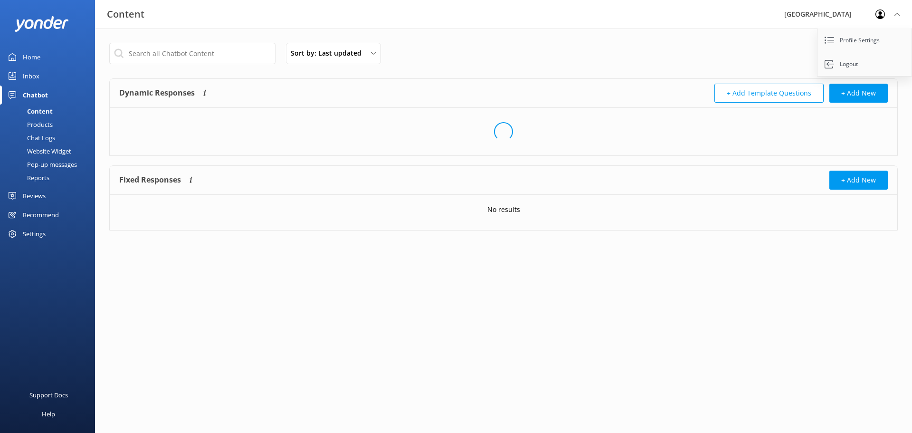
click at [38, 73] on div "Inbox" at bounding box center [31, 76] width 17 height 19
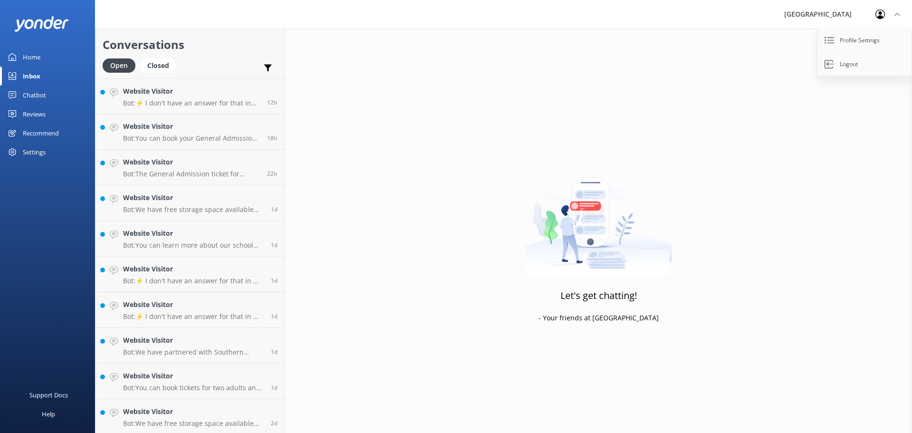
click at [35, 52] on div "Home" at bounding box center [32, 57] width 18 height 19
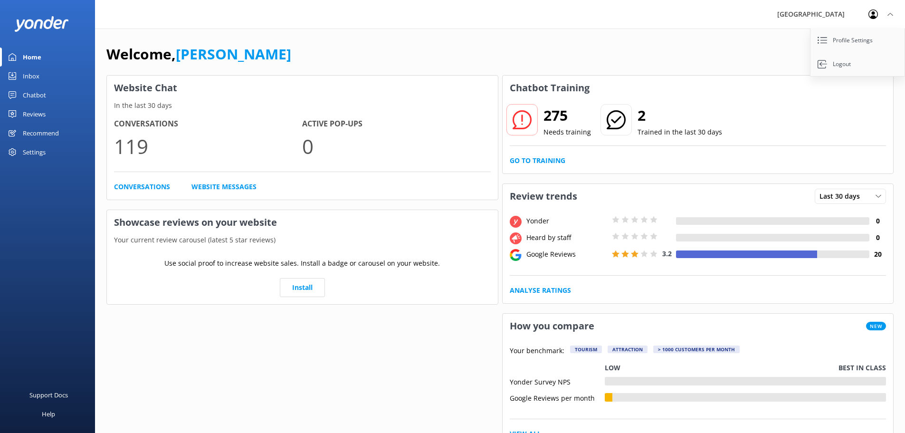
click at [38, 149] on div "Settings" at bounding box center [34, 152] width 23 height 19
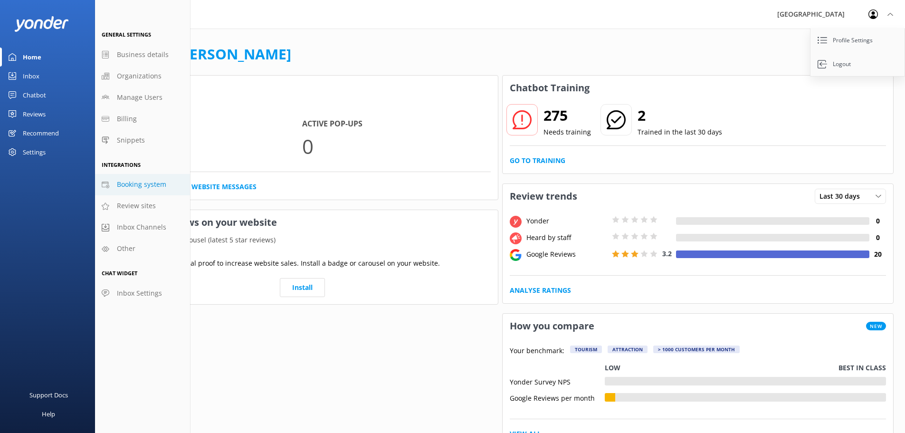
click at [132, 187] on span "Booking system" at bounding box center [141, 184] width 49 height 10
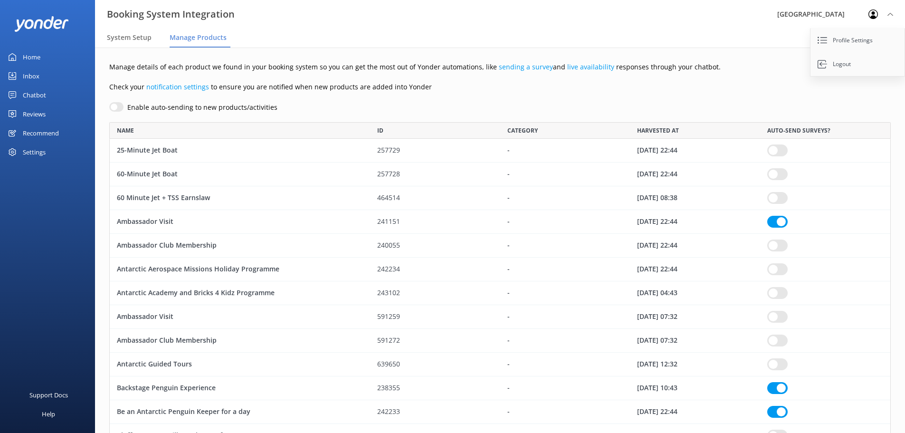
click at [155, 147] on div "25-Minute Jet Boat" at bounding box center [240, 151] width 260 height 24
checkbox input "true"
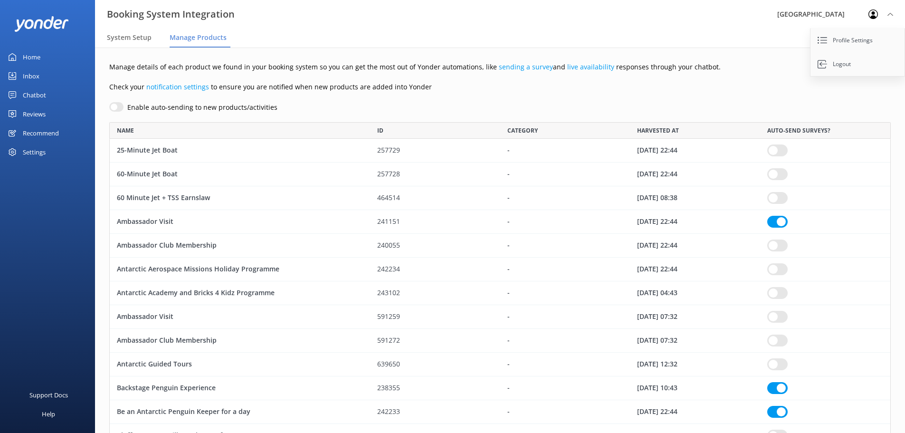
checkbox input "true"
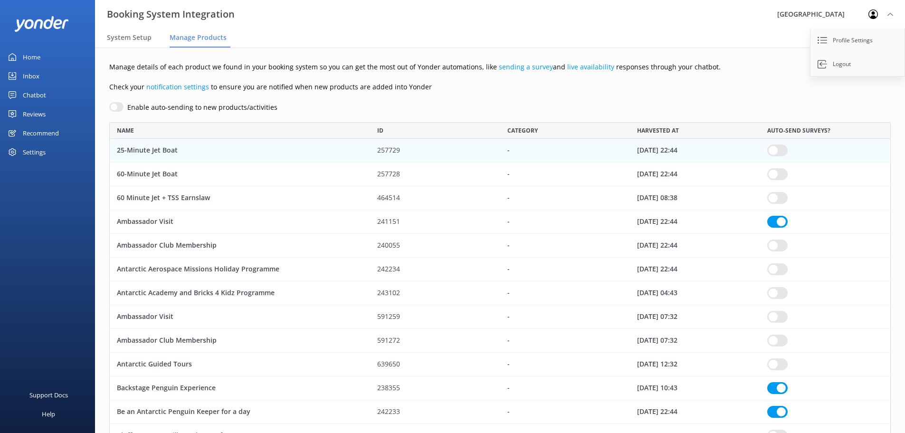
drag, startPoint x: 130, startPoint y: 147, endPoint x: 119, endPoint y: 150, distance: 11.8
click at [119, 150] on div "25-Minute Jet Boat" at bounding box center [240, 151] width 260 height 24
checkbox input "true"
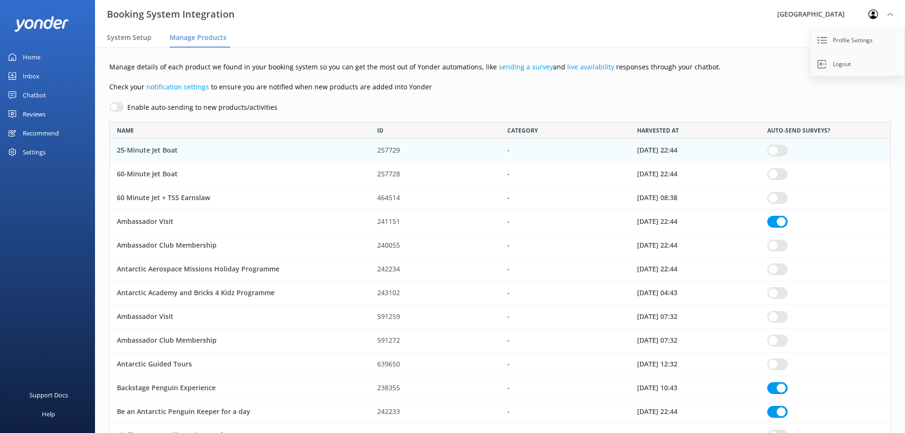
checkbox input "true"
click at [115, 36] on span "System Setup" at bounding box center [129, 38] width 45 height 10
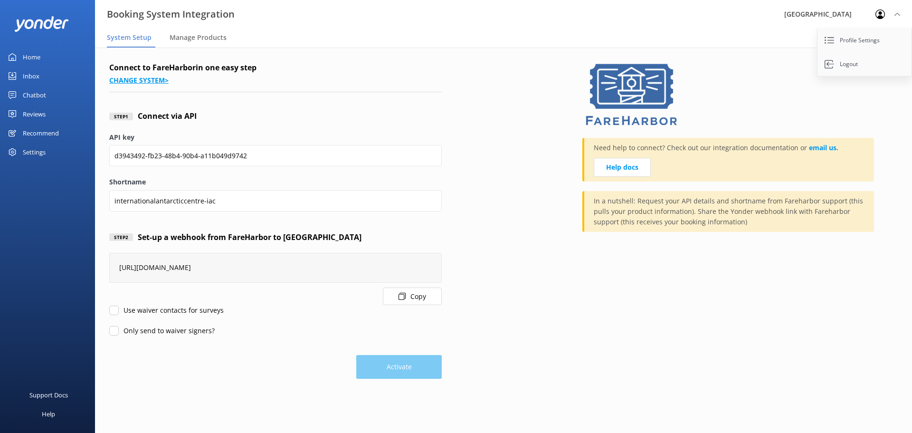
click at [154, 81] on link "Change system >" at bounding box center [138, 80] width 59 height 9
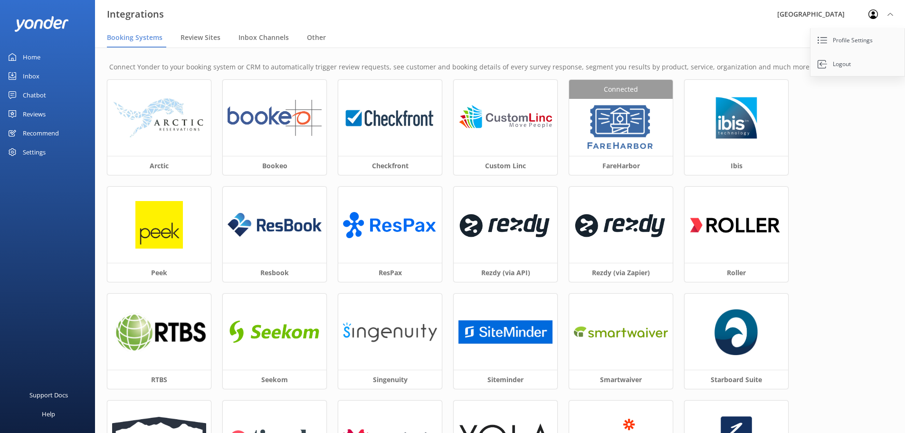
click at [819, 193] on div "Arctic Bookeo Checkfront Custom Linc Connected FareHarbor Ibis Peek Resbook Res…" at bounding box center [500, 294] width 786 height 428
click at [192, 35] on span "Review Sites" at bounding box center [201, 38] width 40 height 10
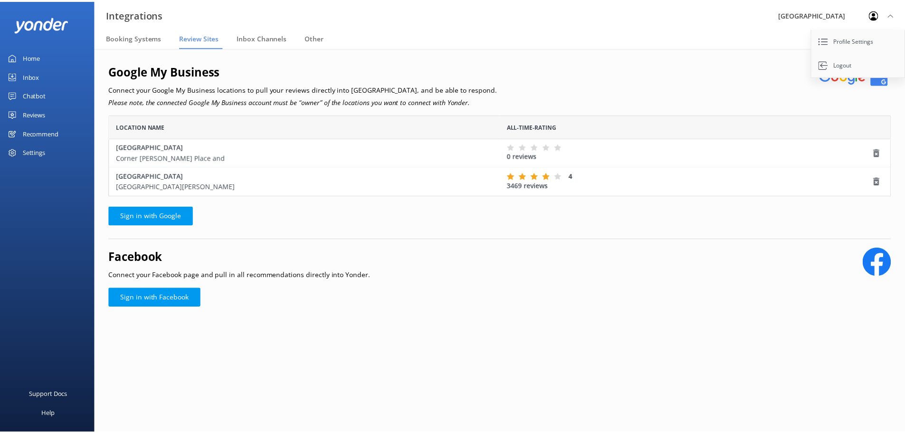
scroll to position [74, 782]
click at [141, 35] on span "Booking Systems" at bounding box center [135, 38] width 56 height 10
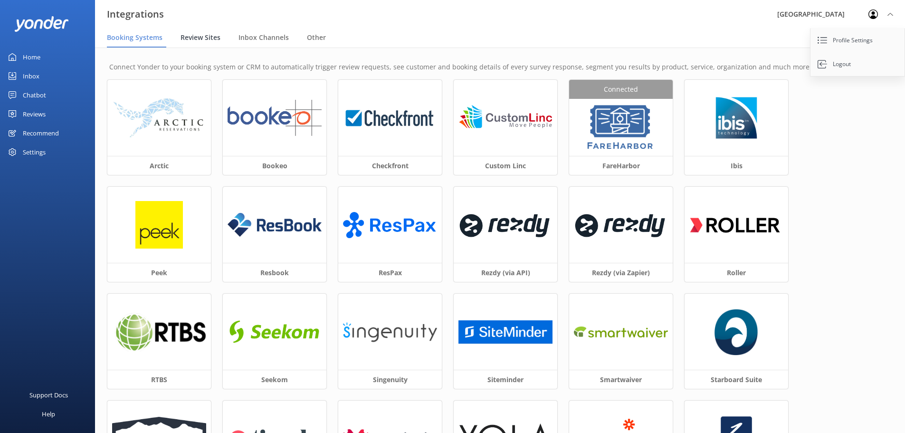
click at [215, 36] on span "Review Sites" at bounding box center [201, 38] width 40 height 10
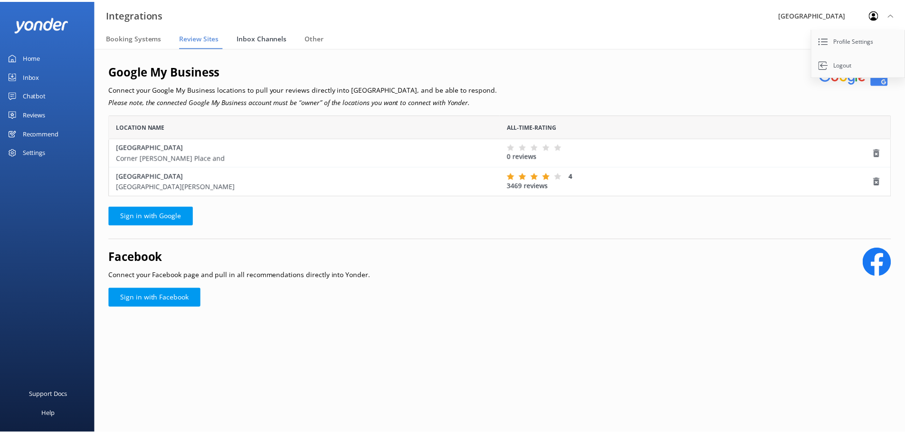
scroll to position [74, 782]
click at [246, 37] on span "Inbox Channels" at bounding box center [264, 38] width 50 height 10
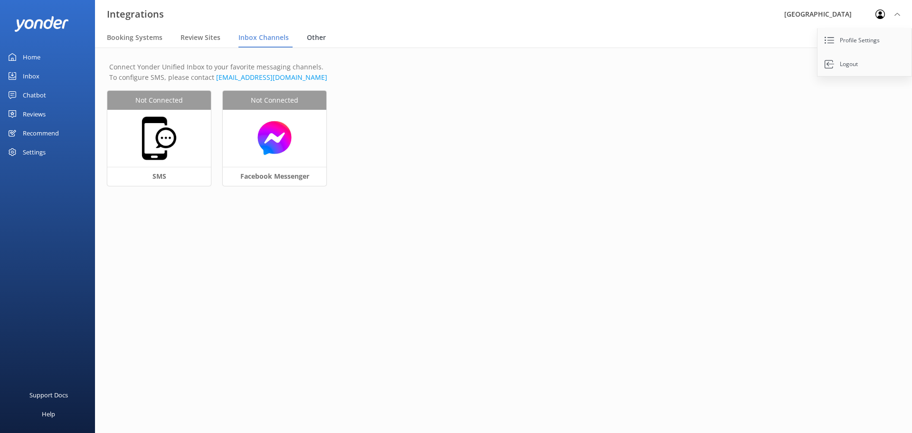
click at [321, 41] on span "Other" at bounding box center [316, 38] width 19 height 10
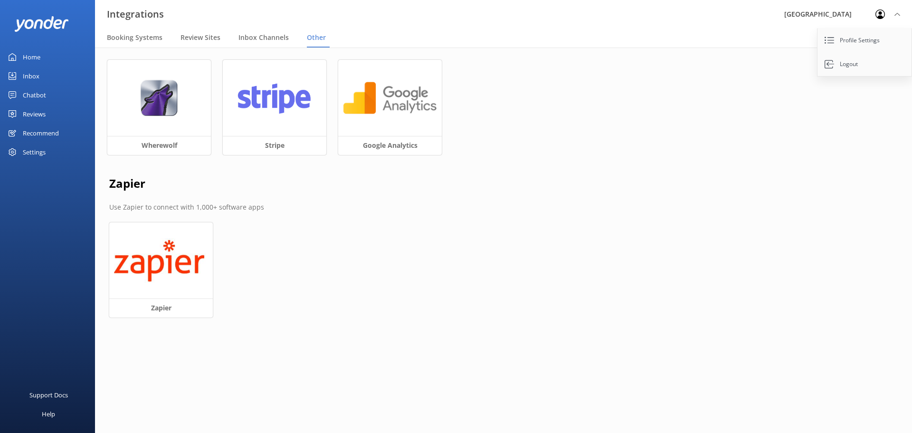
click at [31, 60] on div "Home" at bounding box center [32, 57] width 18 height 19
